Goal: Information Seeking & Learning: Learn about a topic

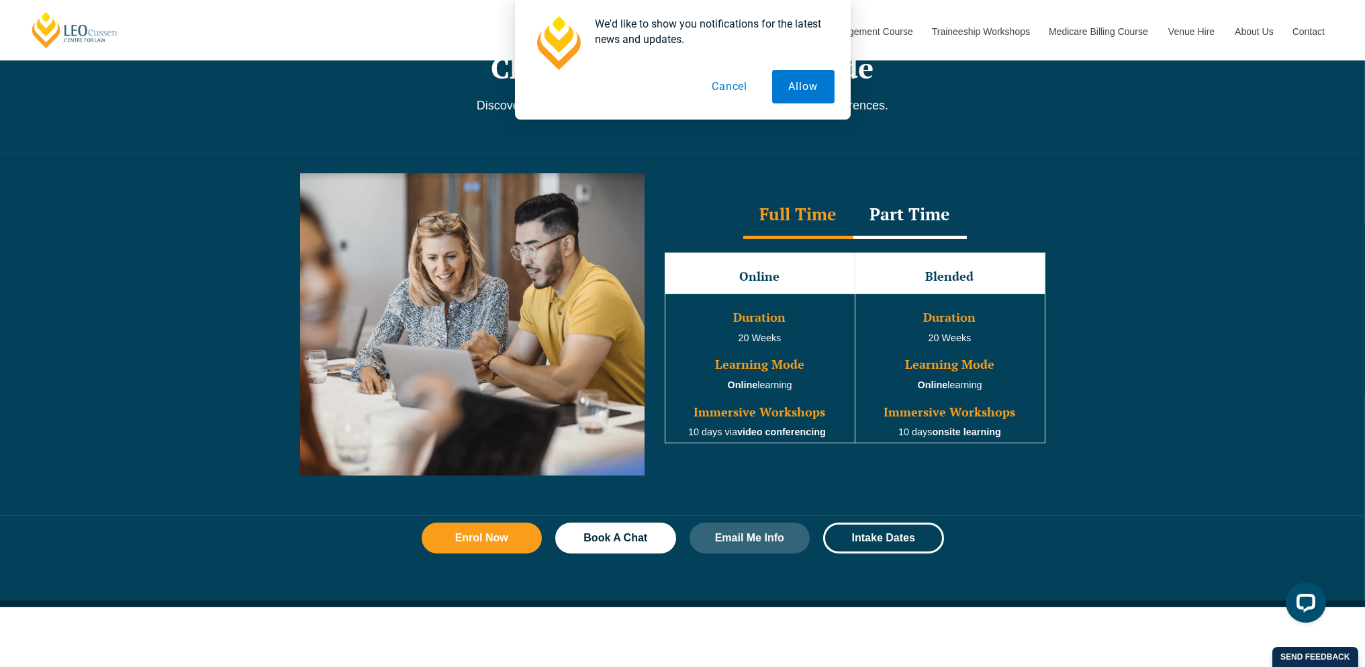
click at [898, 203] on div "Part Time" at bounding box center [909, 215] width 113 height 47
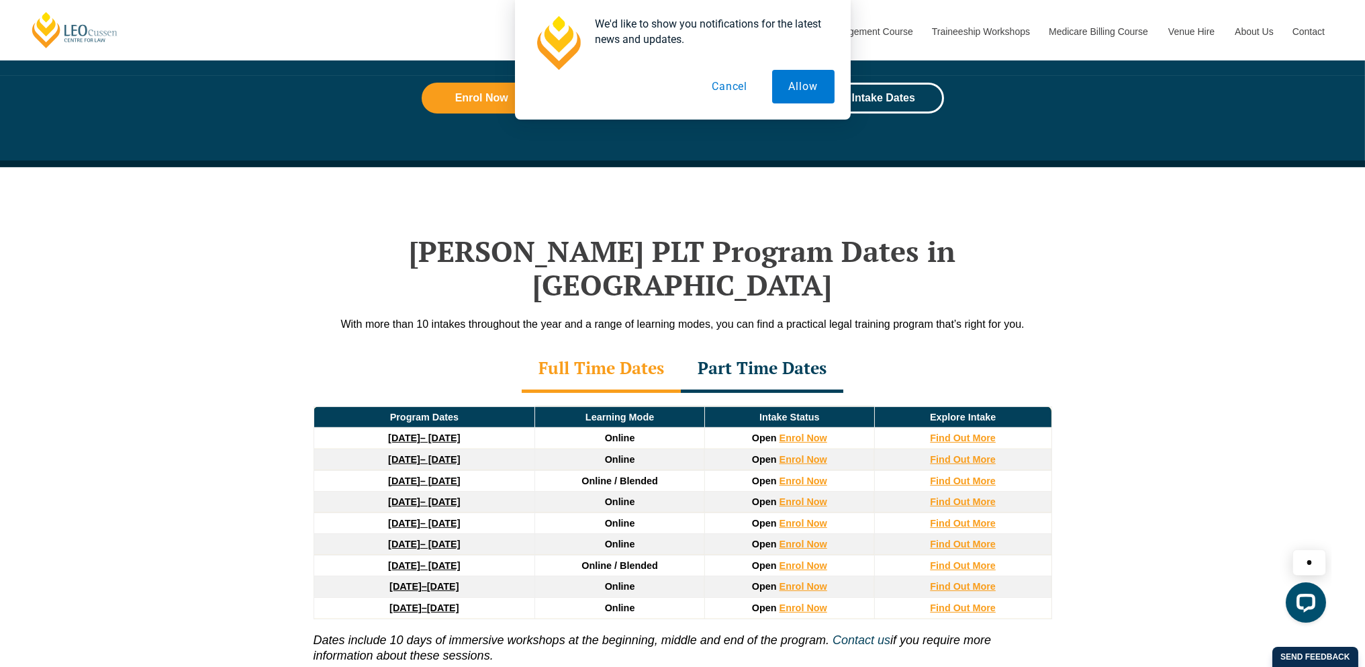
scroll to position [1679, 0]
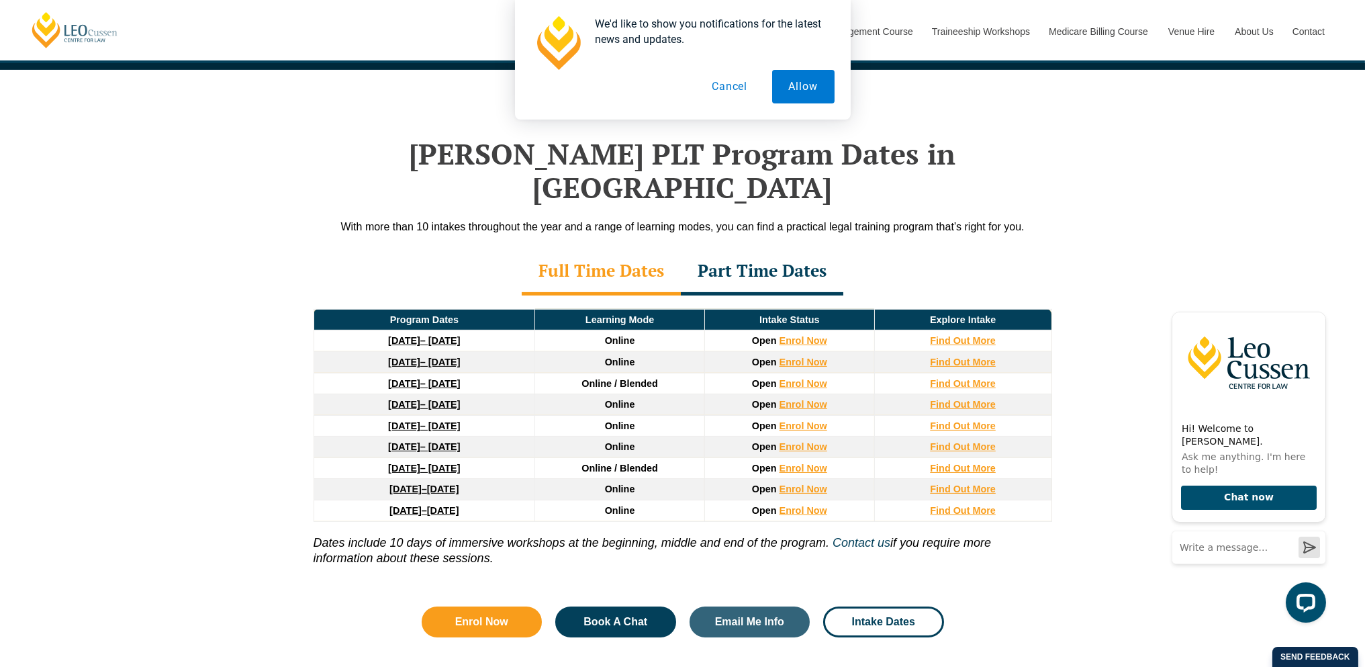
click at [778, 248] on div "Part Time Dates" at bounding box center [762, 271] width 162 height 47
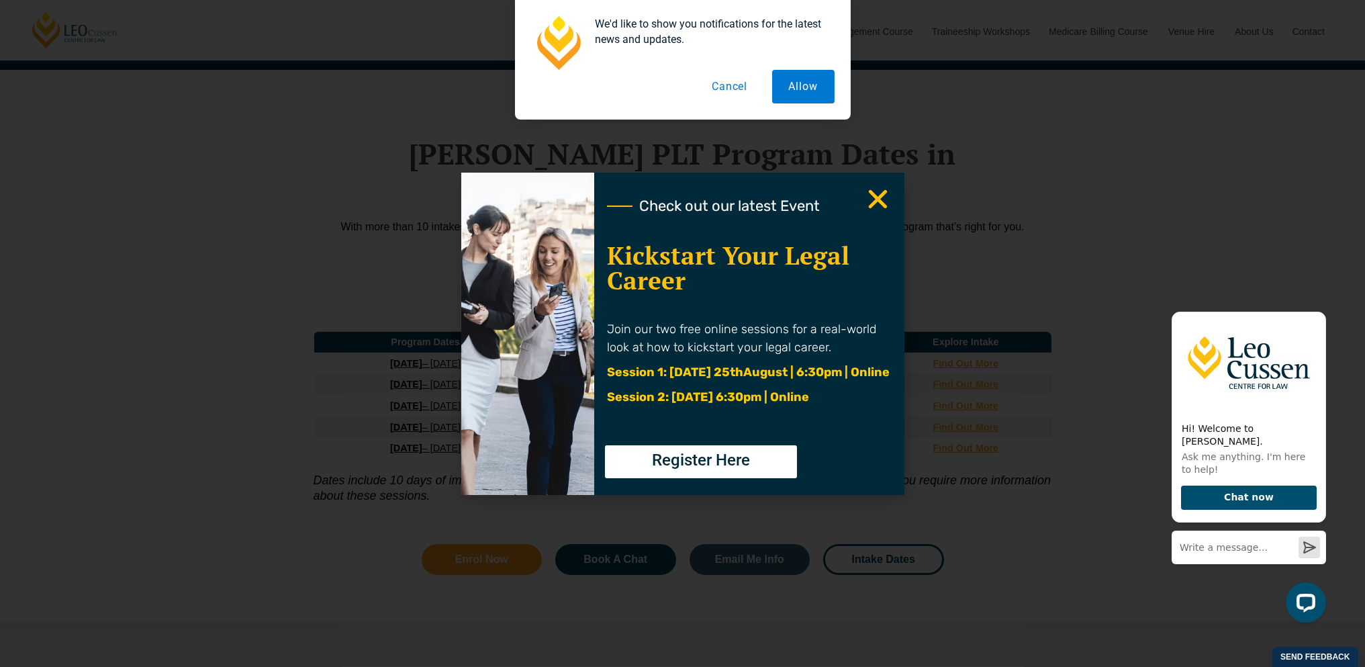
click at [247, 254] on div "Check out our latest Event Kickstart Your Legal Career Join our two free online…" at bounding box center [682, 333] width 1365 height 667
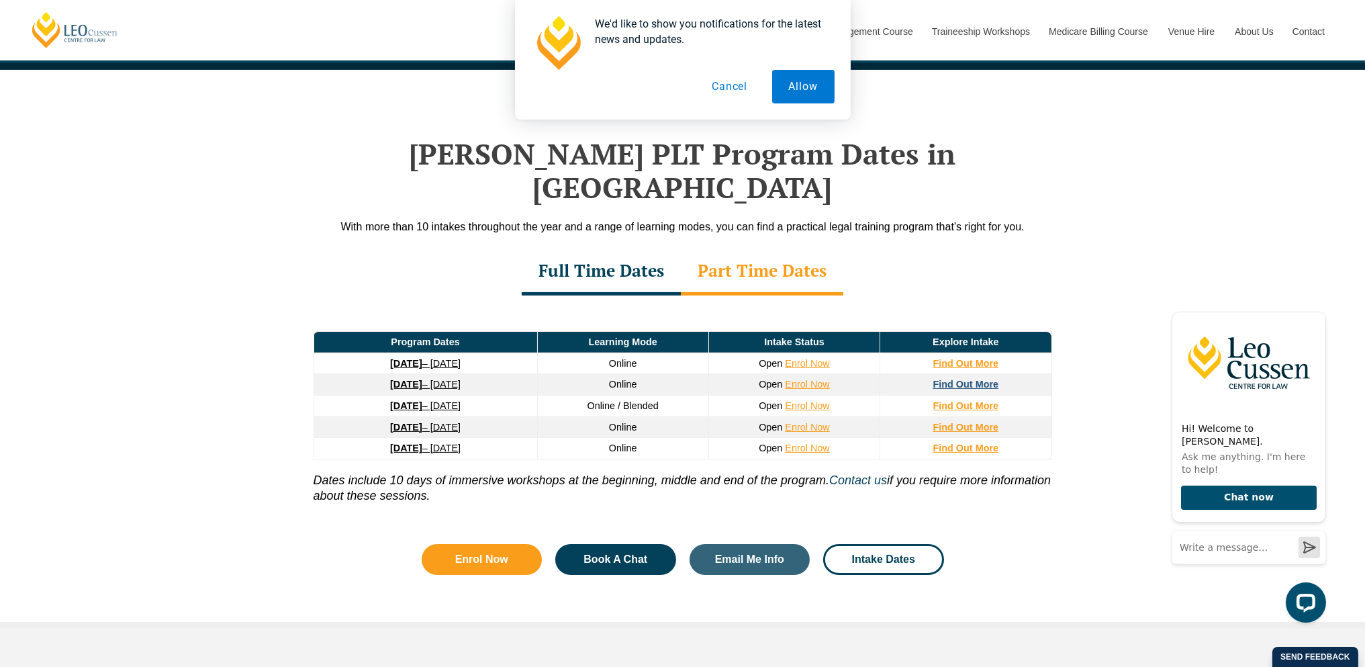
click at [970, 379] on strong "Find Out More" at bounding box center [966, 384] width 66 height 11
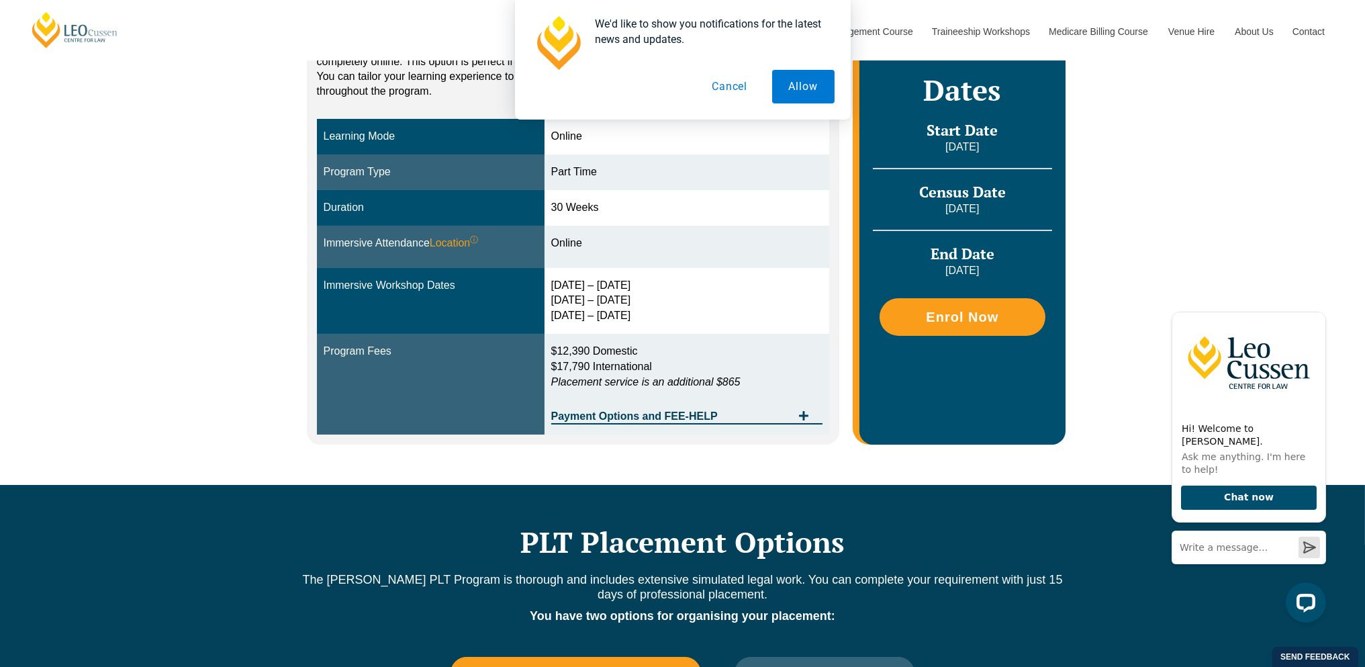
scroll to position [403, 0]
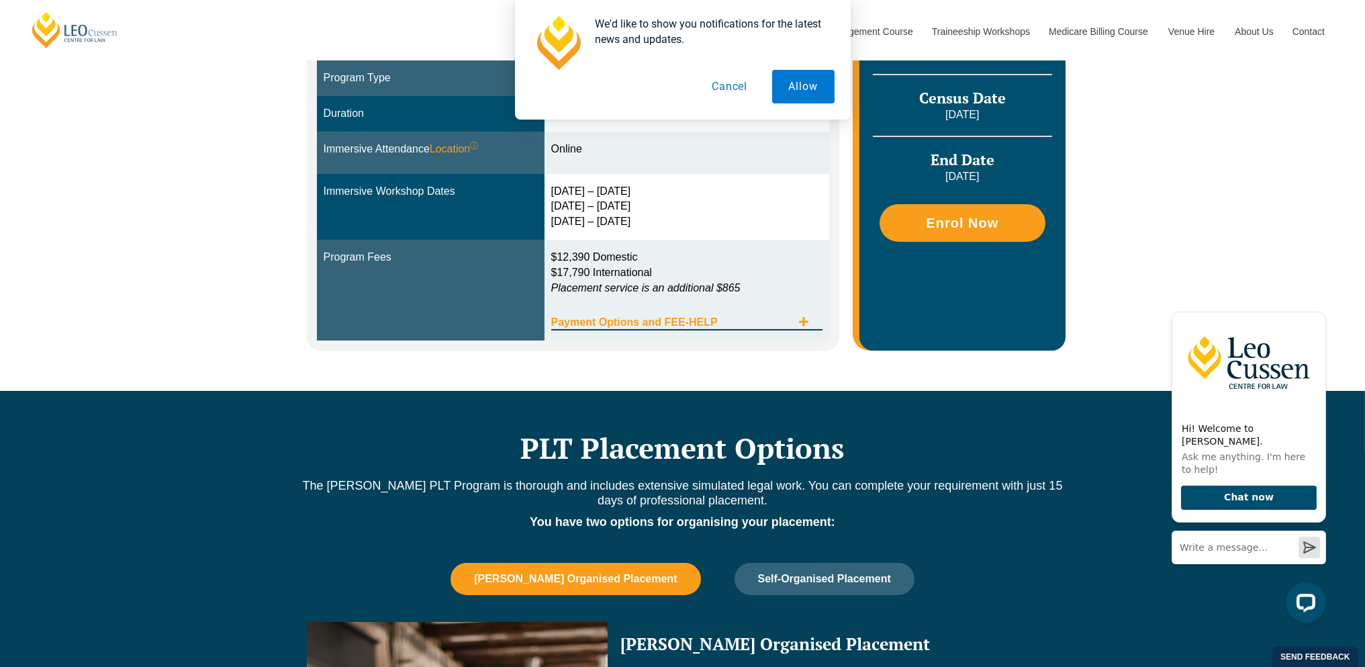
click at [812, 319] on span "Tabs. Open items with Enter or Space, close with Escape and navigate using the …" at bounding box center [804, 322] width 24 height 13
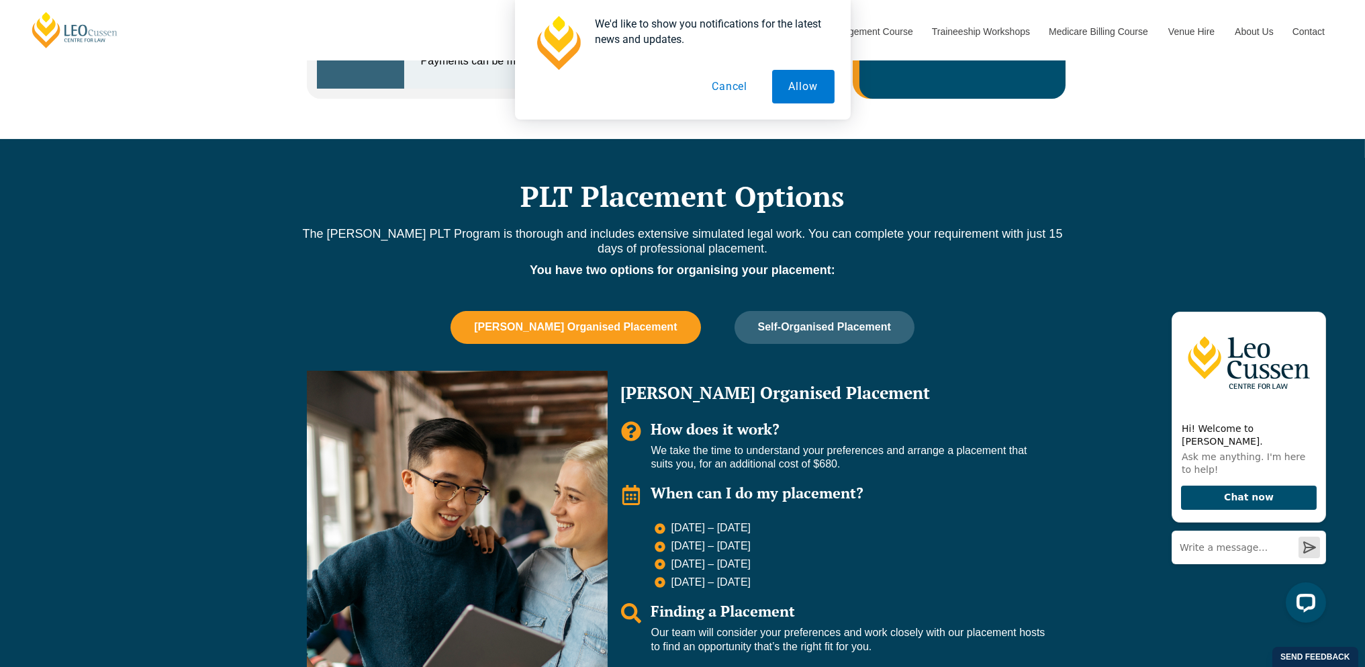
scroll to position [1074, 0]
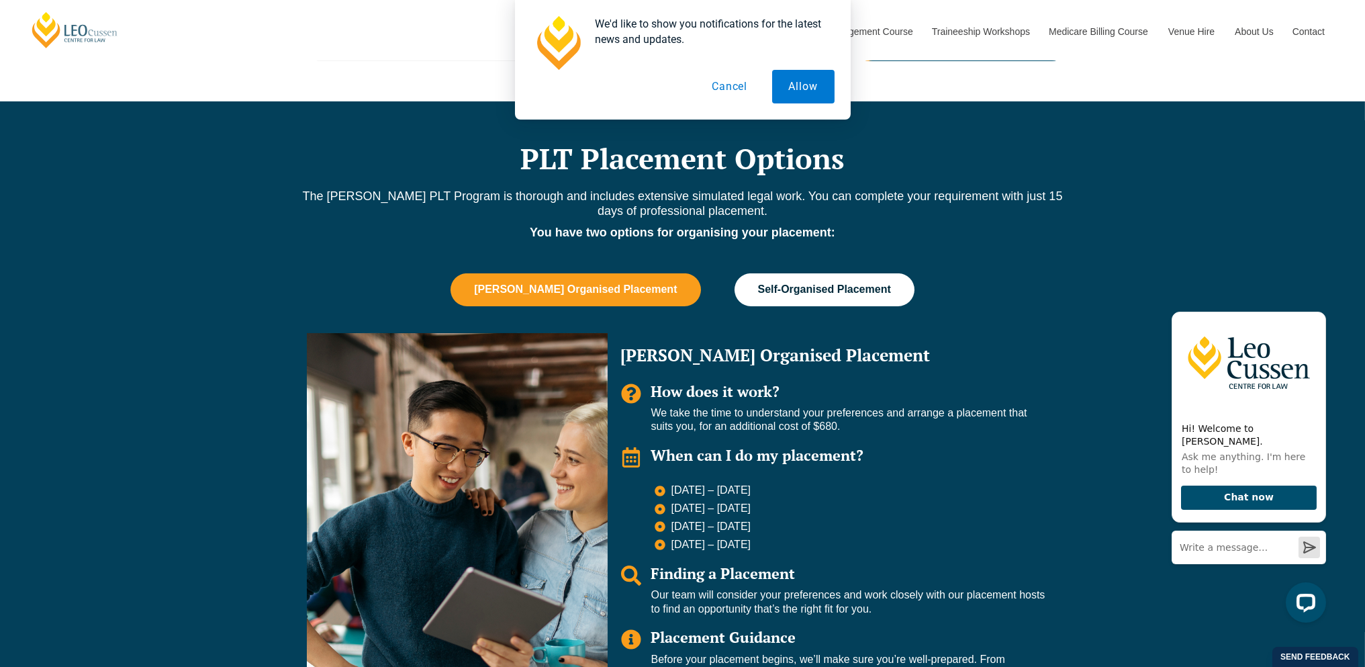
click at [853, 288] on span "Self-Organised Placement" at bounding box center [824, 289] width 133 height 12
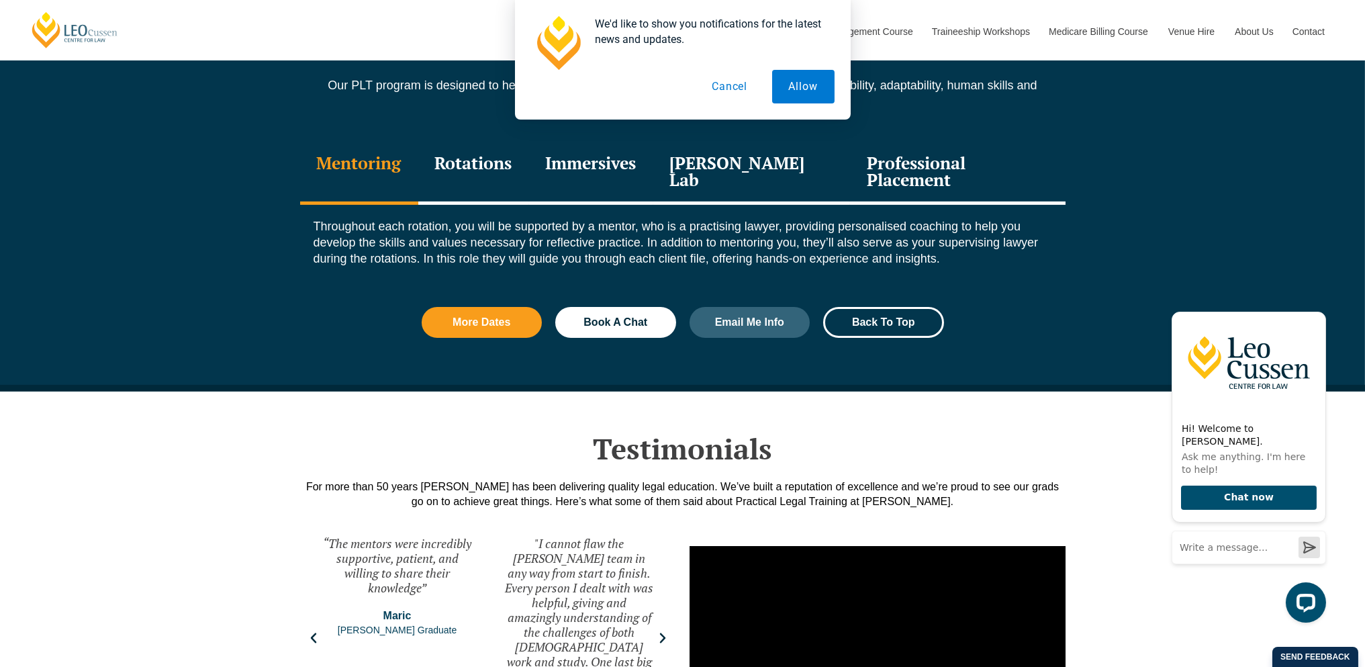
scroll to position [2014, 0]
